Goal: Task Accomplishment & Management: Use online tool/utility

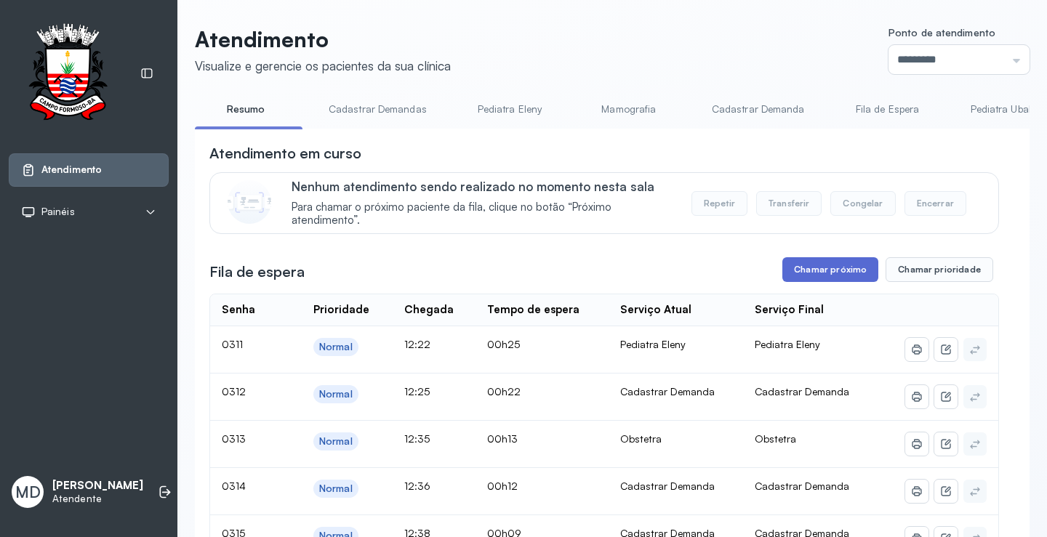
click at [847, 270] on button "Chamar próximo" at bounding box center [830, 269] width 96 height 25
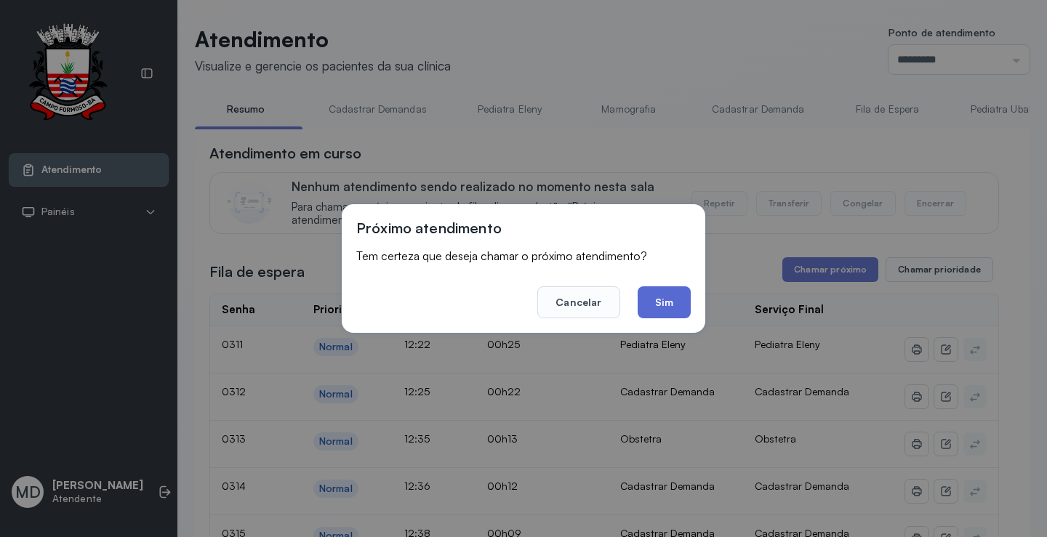
click at [650, 300] on button "Sim" at bounding box center [664, 302] width 53 height 32
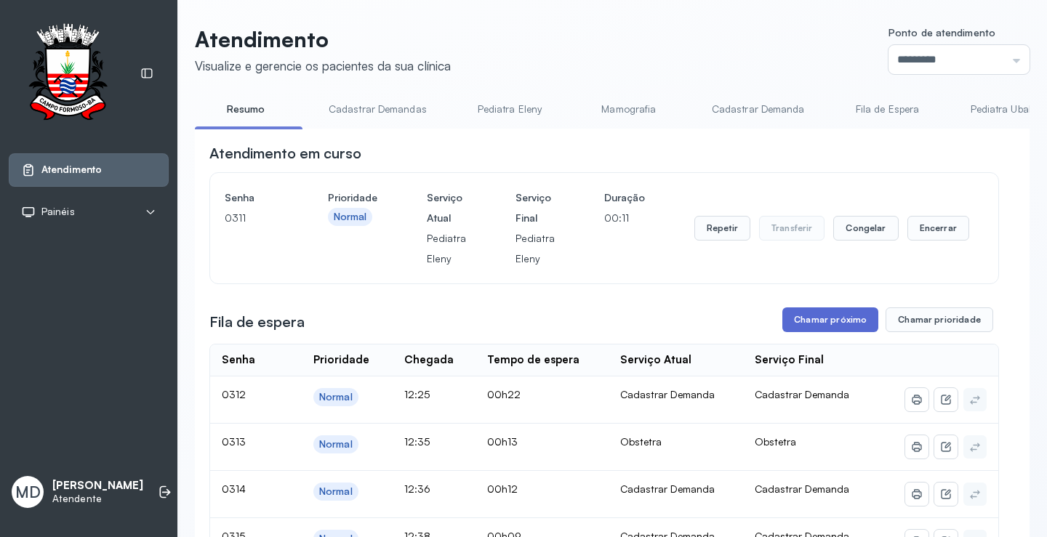
click at [825, 323] on button "Chamar próximo" at bounding box center [830, 319] width 96 height 25
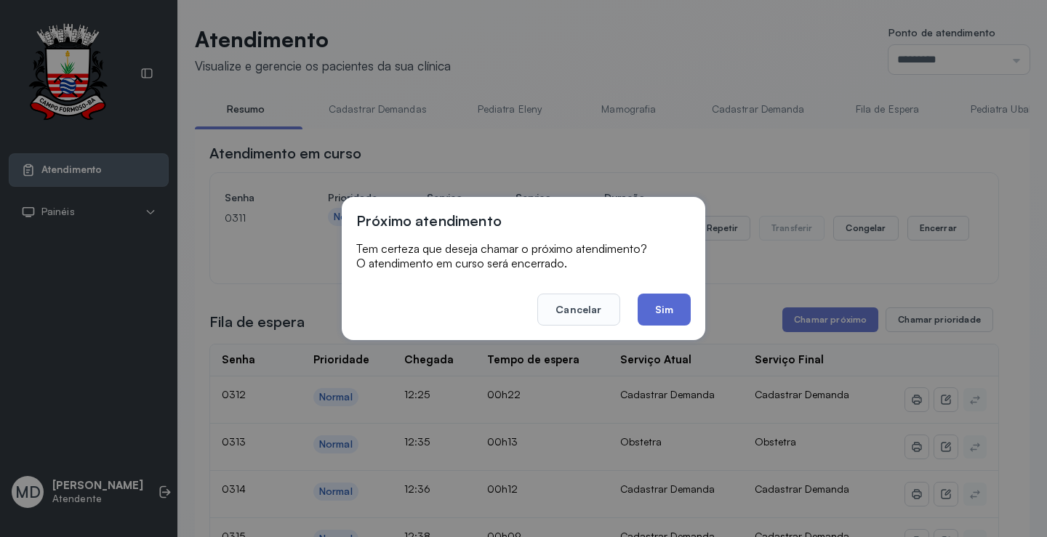
click at [664, 307] on button "Sim" at bounding box center [664, 310] width 53 height 32
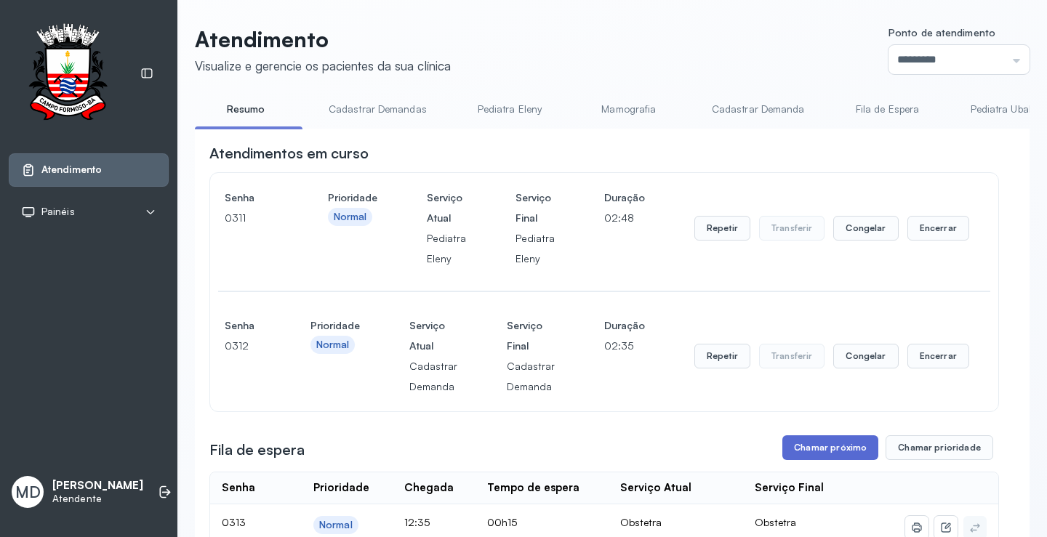
click at [826, 453] on button "Chamar próximo" at bounding box center [830, 447] width 96 height 25
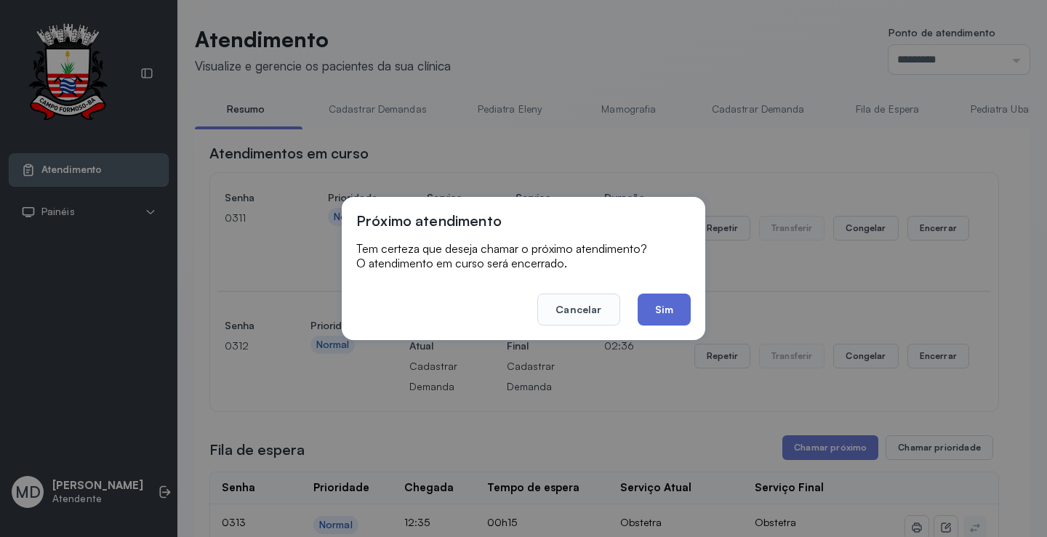
click at [661, 303] on button "Sim" at bounding box center [664, 310] width 53 height 32
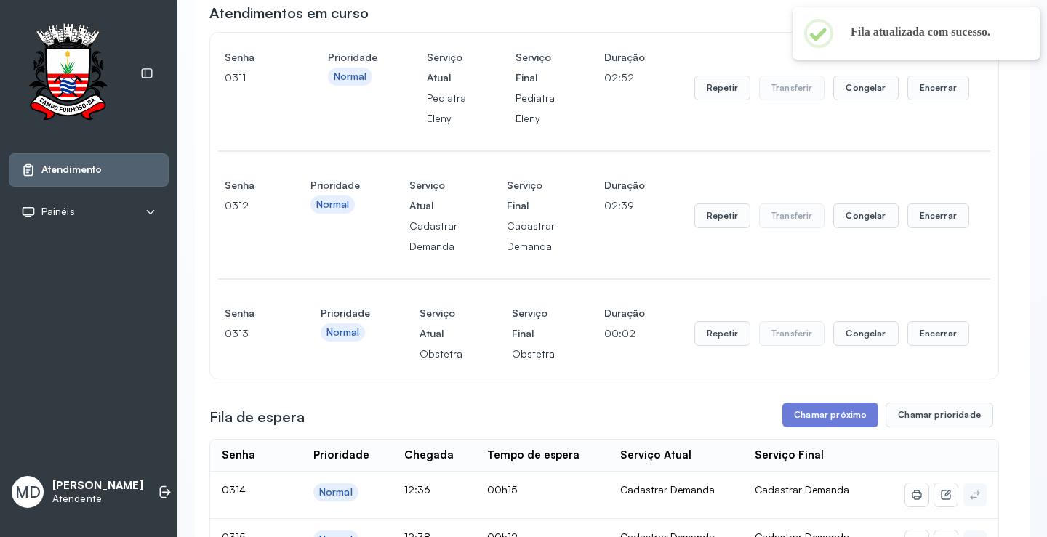
scroll to position [146, 0]
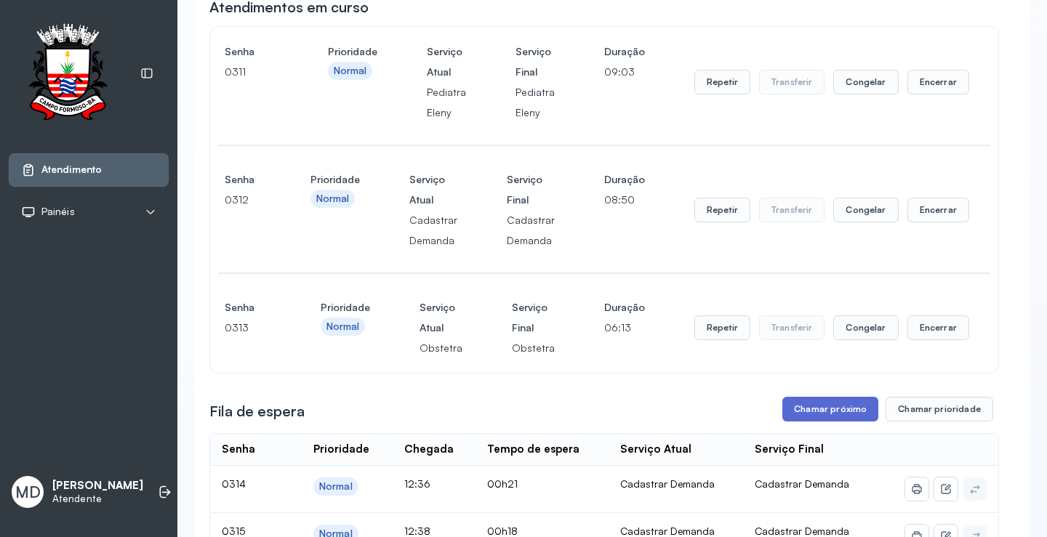
click at [821, 417] on button "Chamar próximo" at bounding box center [830, 409] width 96 height 25
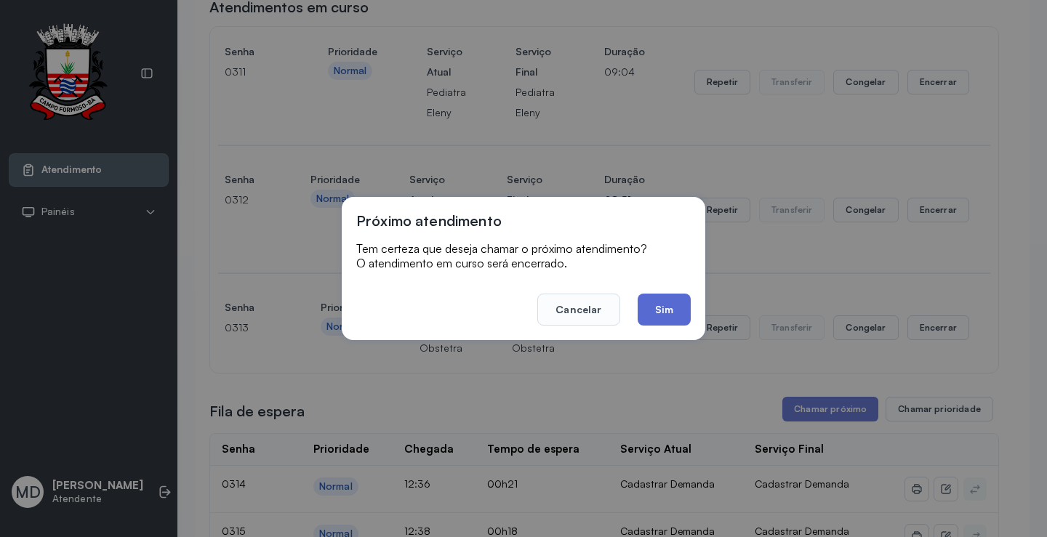
click at [664, 302] on button "Sim" at bounding box center [664, 310] width 53 height 32
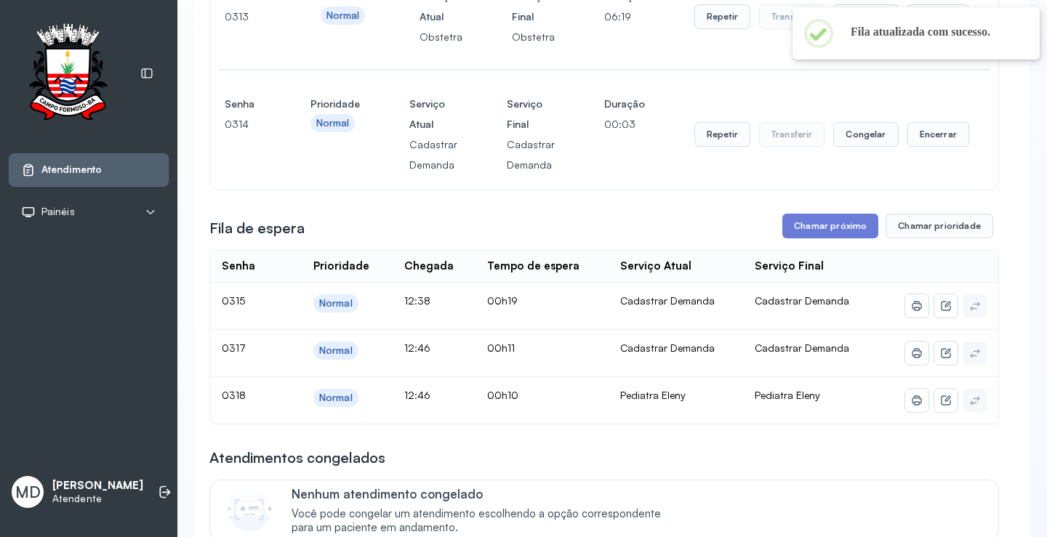
scroll to position [364, 0]
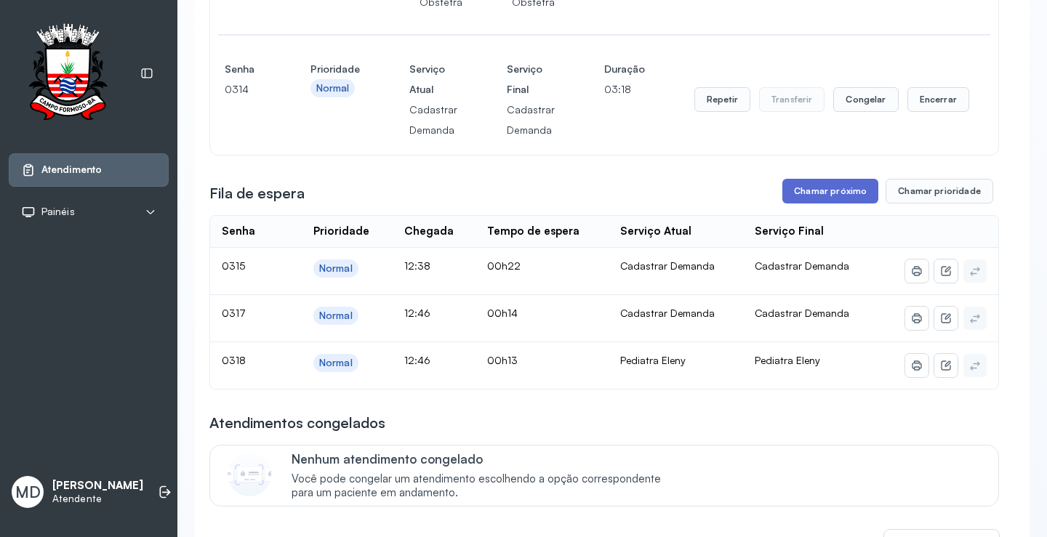
click at [804, 190] on button "Chamar próximo" at bounding box center [830, 191] width 96 height 25
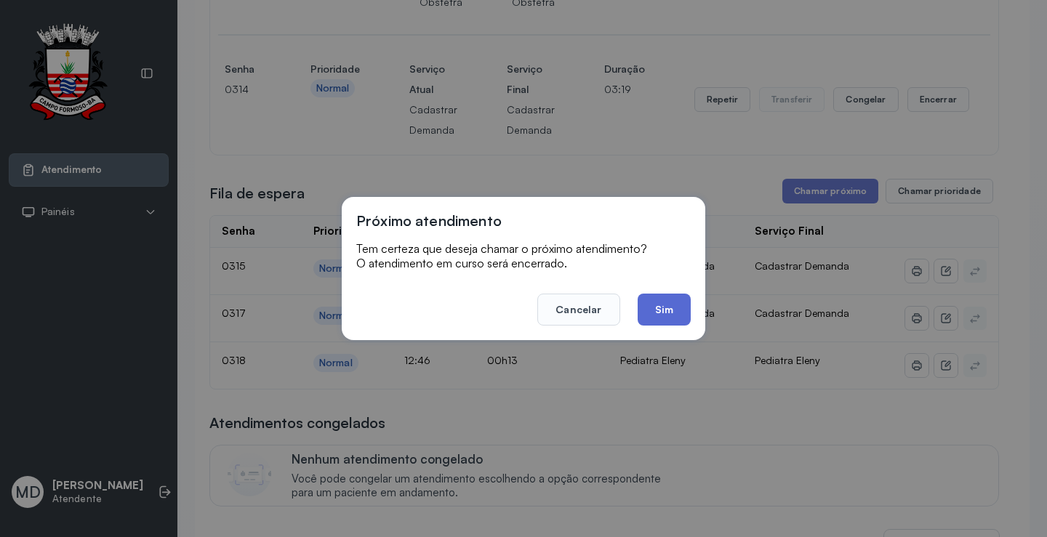
click at [666, 302] on button "Sim" at bounding box center [664, 310] width 53 height 32
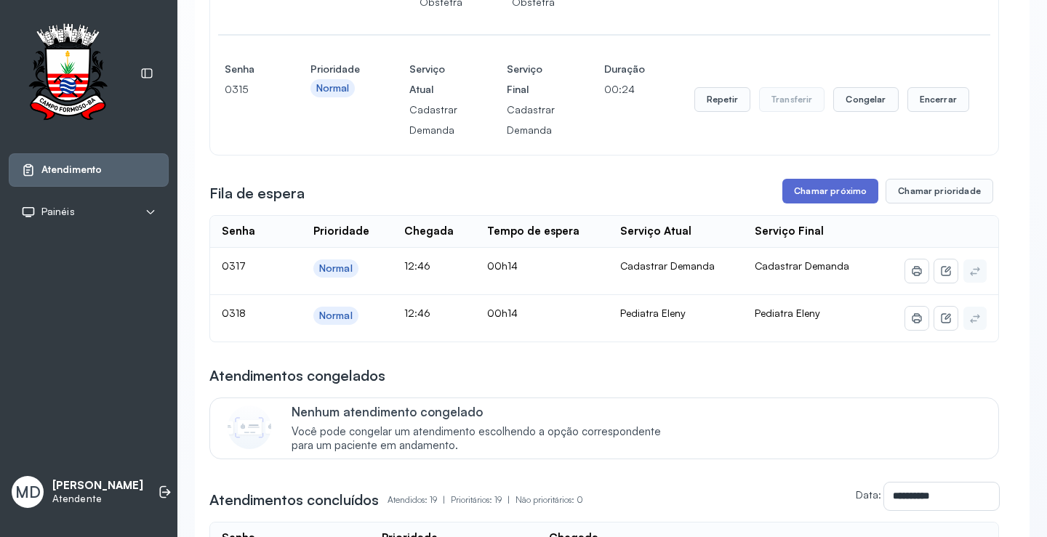
click at [812, 182] on button "Chamar próximo" at bounding box center [830, 191] width 96 height 25
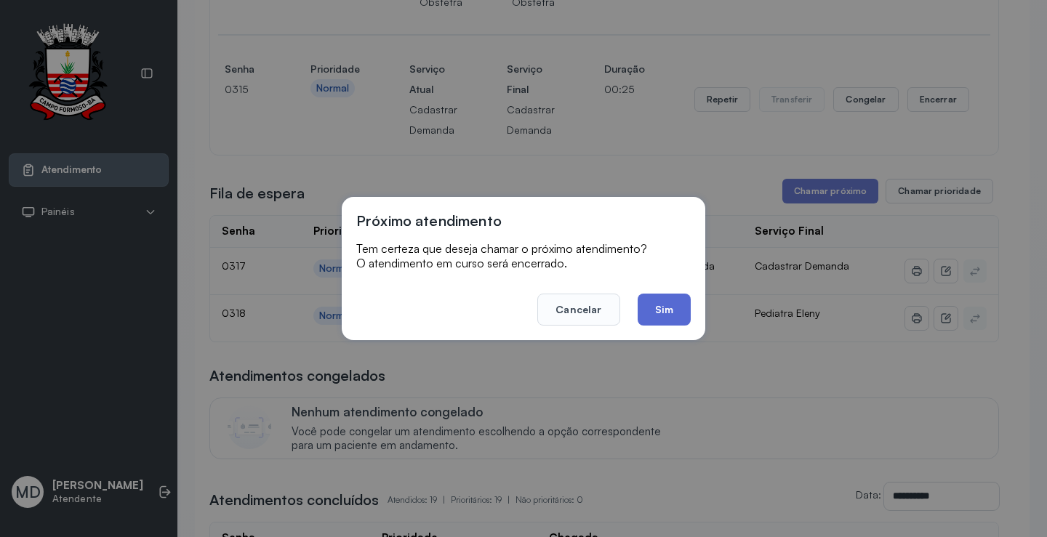
click at [661, 308] on button "Sim" at bounding box center [664, 310] width 53 height 32
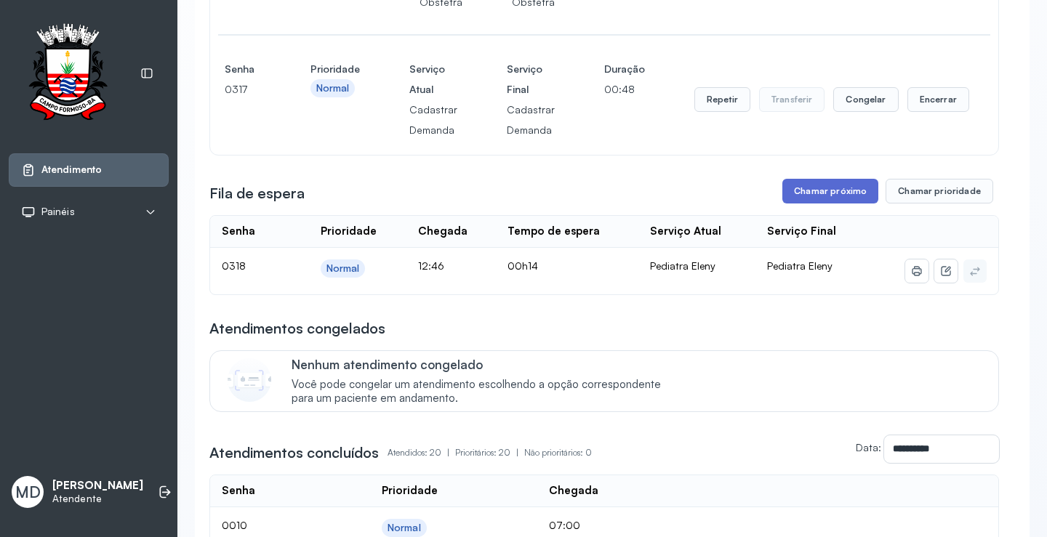
click at [833, 199] on button "Chamar próximo" at bounding box center [830, 191] width 96 height 25
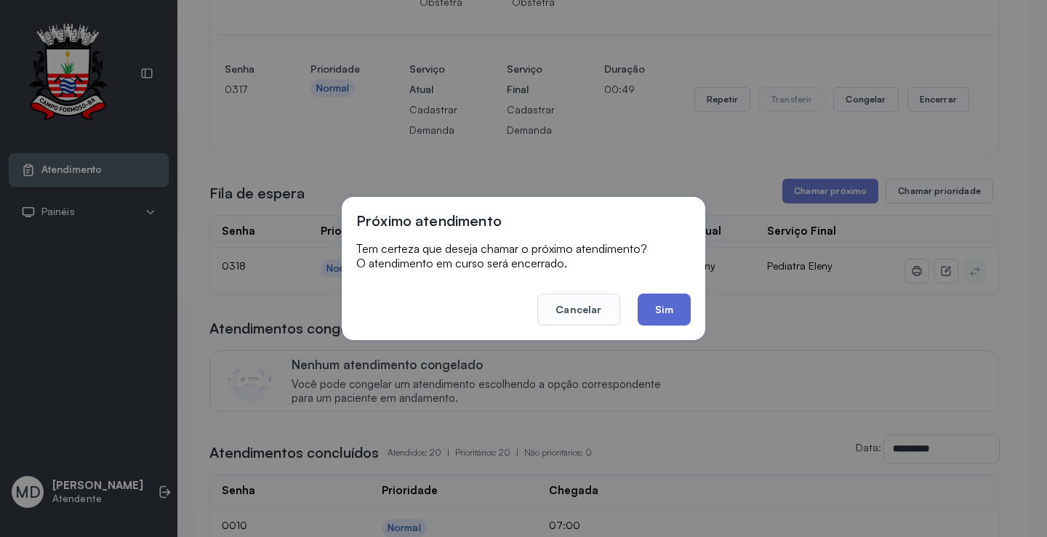
click at [658, 305] on button "Sim" at bounding box center [664, 310] width 53 height 32
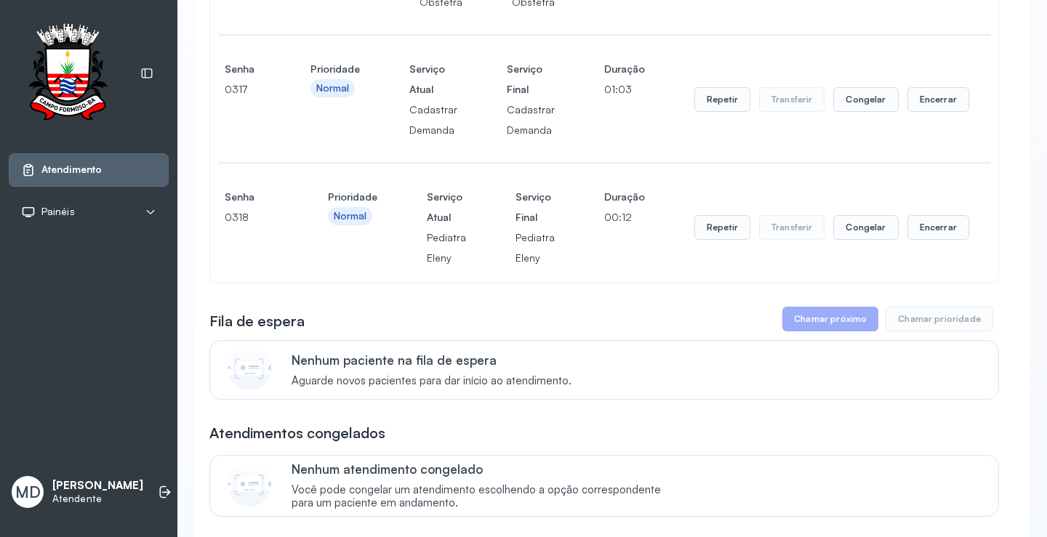
click at [839, 323] on button "Chamar próximo" at bounding box center [830, 319] width 96 height 25
click at [926, 230] on button "Encerrar" at bounding box center [938, 227] width 62 height 25
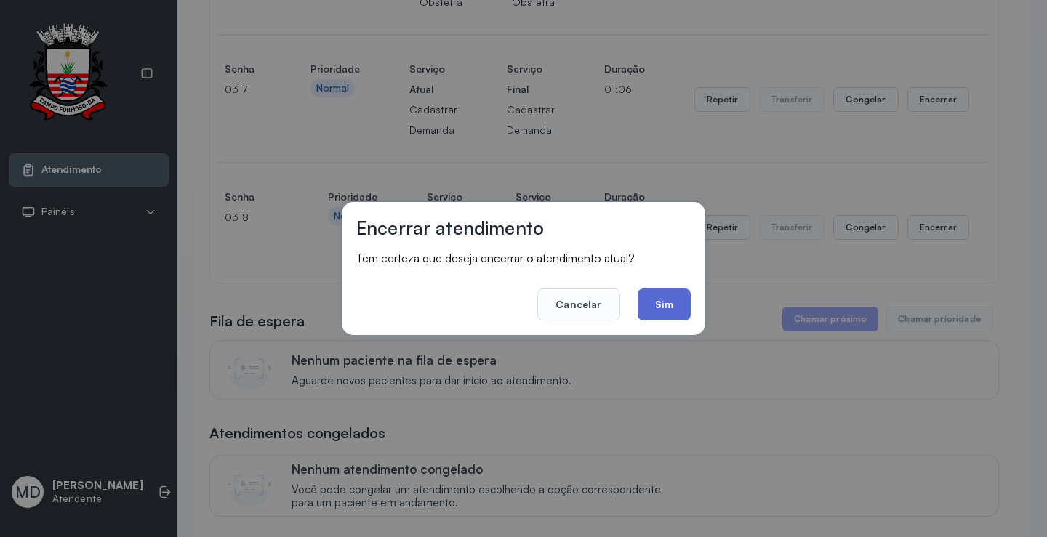
click at [667, 289] on button "Sim" at bounding box center [664, 305] width 53 height 32
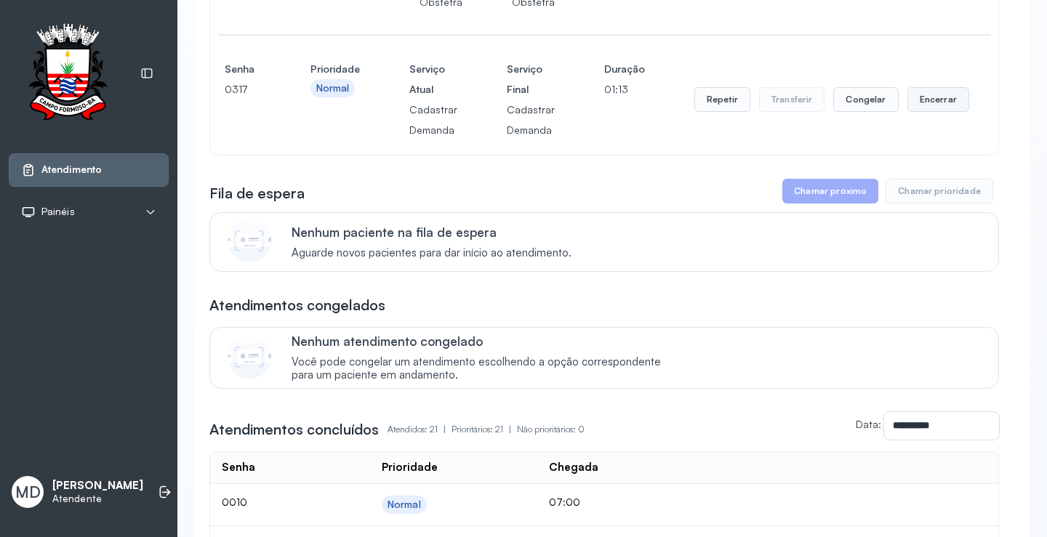
click at [930, 100] on button "Encerrar" at bounding box center [938, 99] width 62 height 25
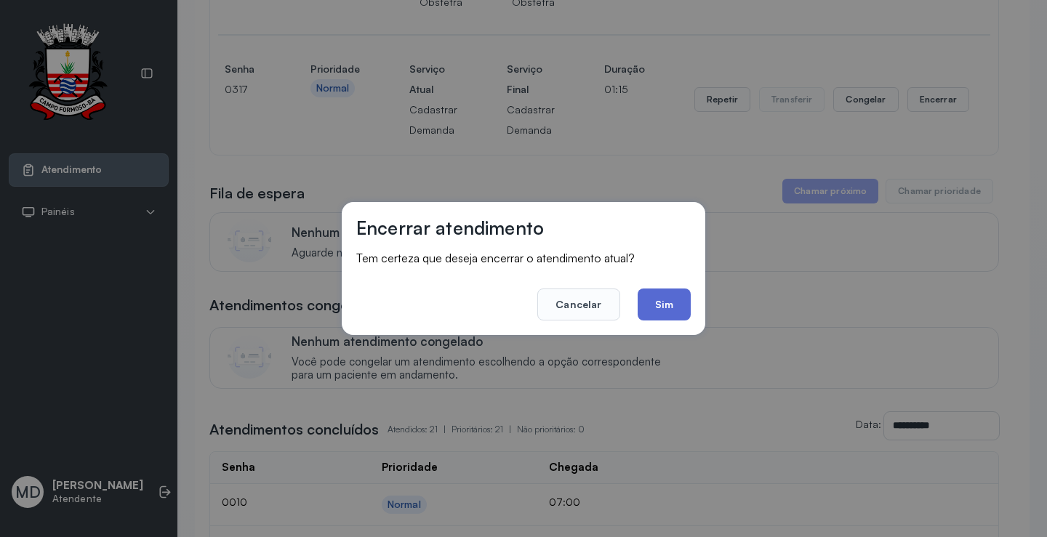
click at [653, 296] on button "Sim" at bounding box center [664, 305] width 53 height 32
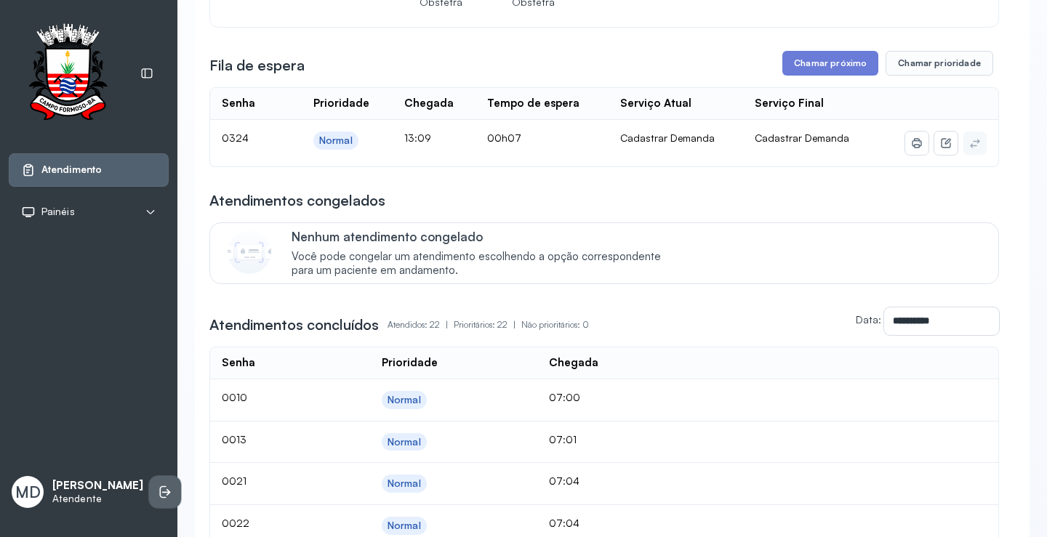
click at [160, 486] on icon at bounding box center [163, 492] width 7 height 12
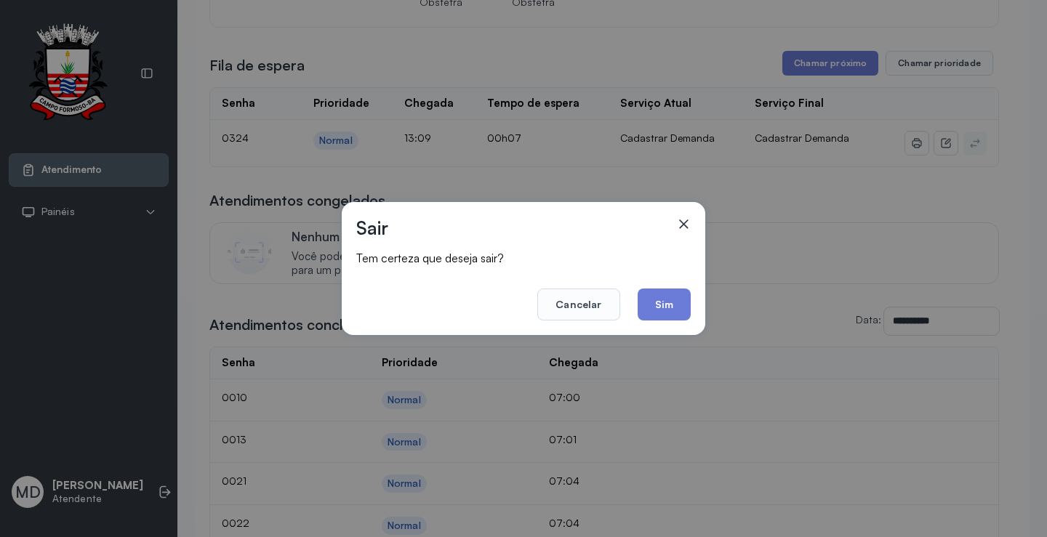
drag, startPoint x: 661, startPoint y: 299, endPoint x: 638, endPoint y: 301, distance: 23.3
click at [660, 300] on button "Sim" at bounding box center [664, 305] width 53 height 32
